Goal: Task Accomplishment & Management: Complete application form

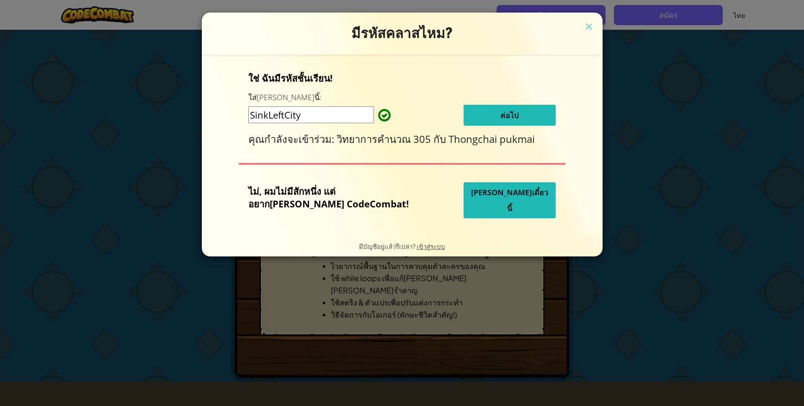
click at [500, 112] on span "ต่อไป" at bounding box center [509, 115] width 18 height 10
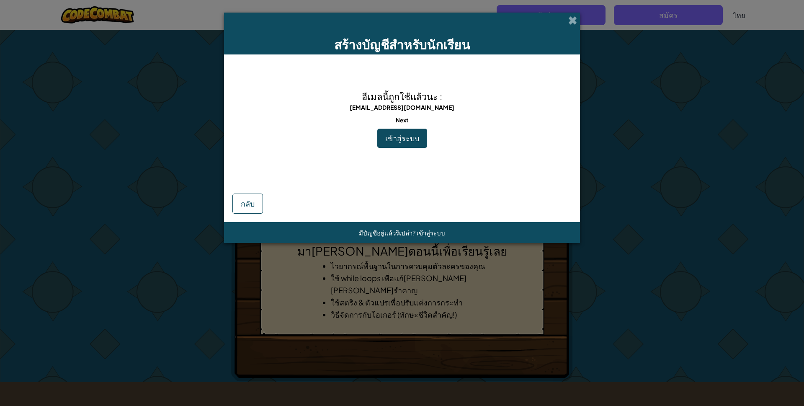
click at [393, 133] on span "เข้าสู่ระบบ" at bounding box center [402, 138] width 34 height 10
